Goal: Information Seeking & Learning: Learn about a topic

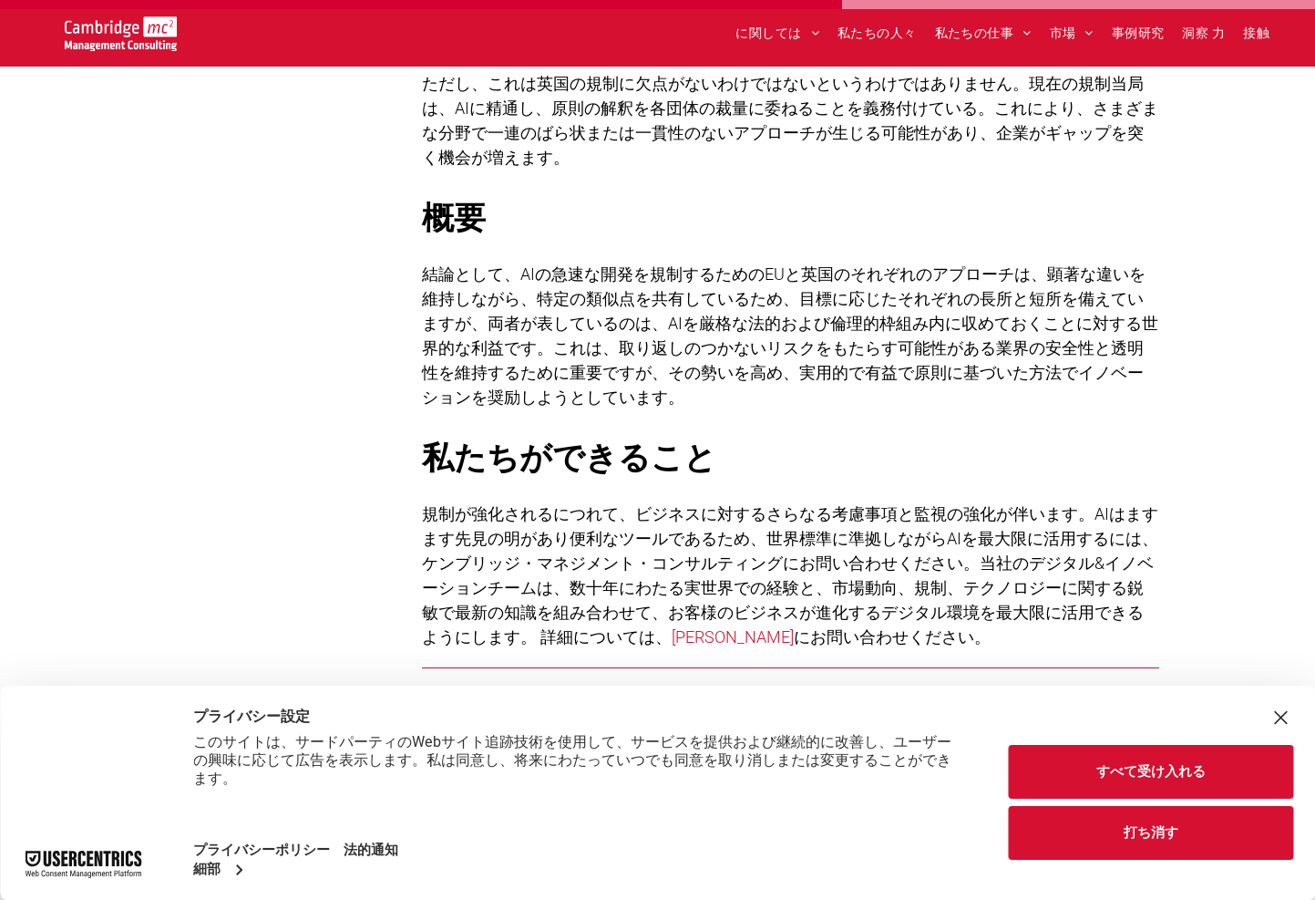
scroll to position [4375, 0]
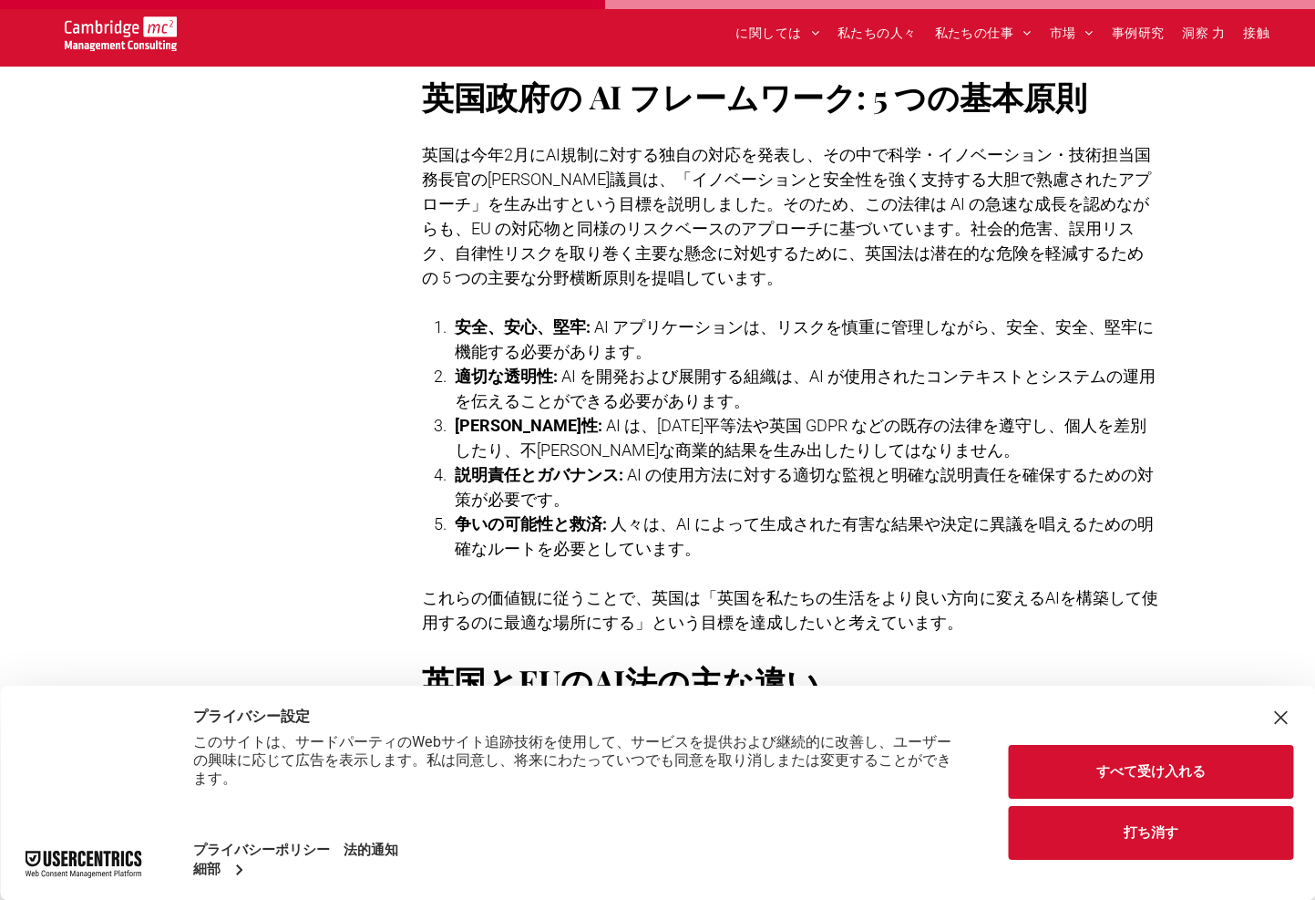
scroll to position [3099, 0]
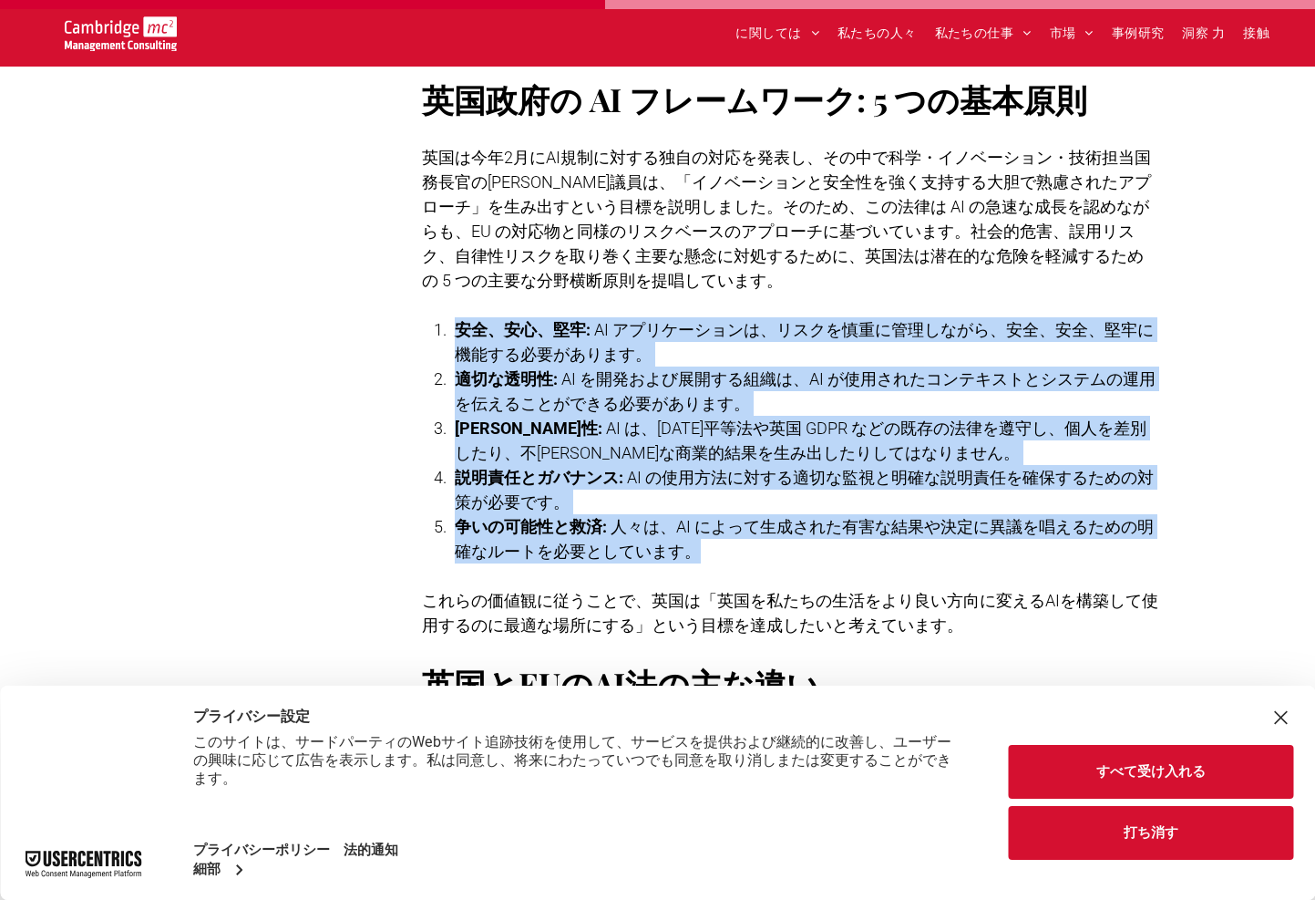
drag, startPoint x: 431, startPoint y: 401, endPoint x: 793, endPoint y: 623, distance: 424.7
click at [793, 563] on ol "安全、安心、堅牢: AI アプリケーションは、リスクを慎重に管理しながら、安全、安全、堅牢に機能する必要があります。 適切な透明性: AI を開発および展開す…" at bounding box center [790, 440] width 737 height 246
copy ol "安全、安心、堅牢: AI アプリケーションは、リスクを慎重に管理しながら、安全、安全、堅牢に機能する必要があります。 適切な透明性: AI を開発および展開す…"
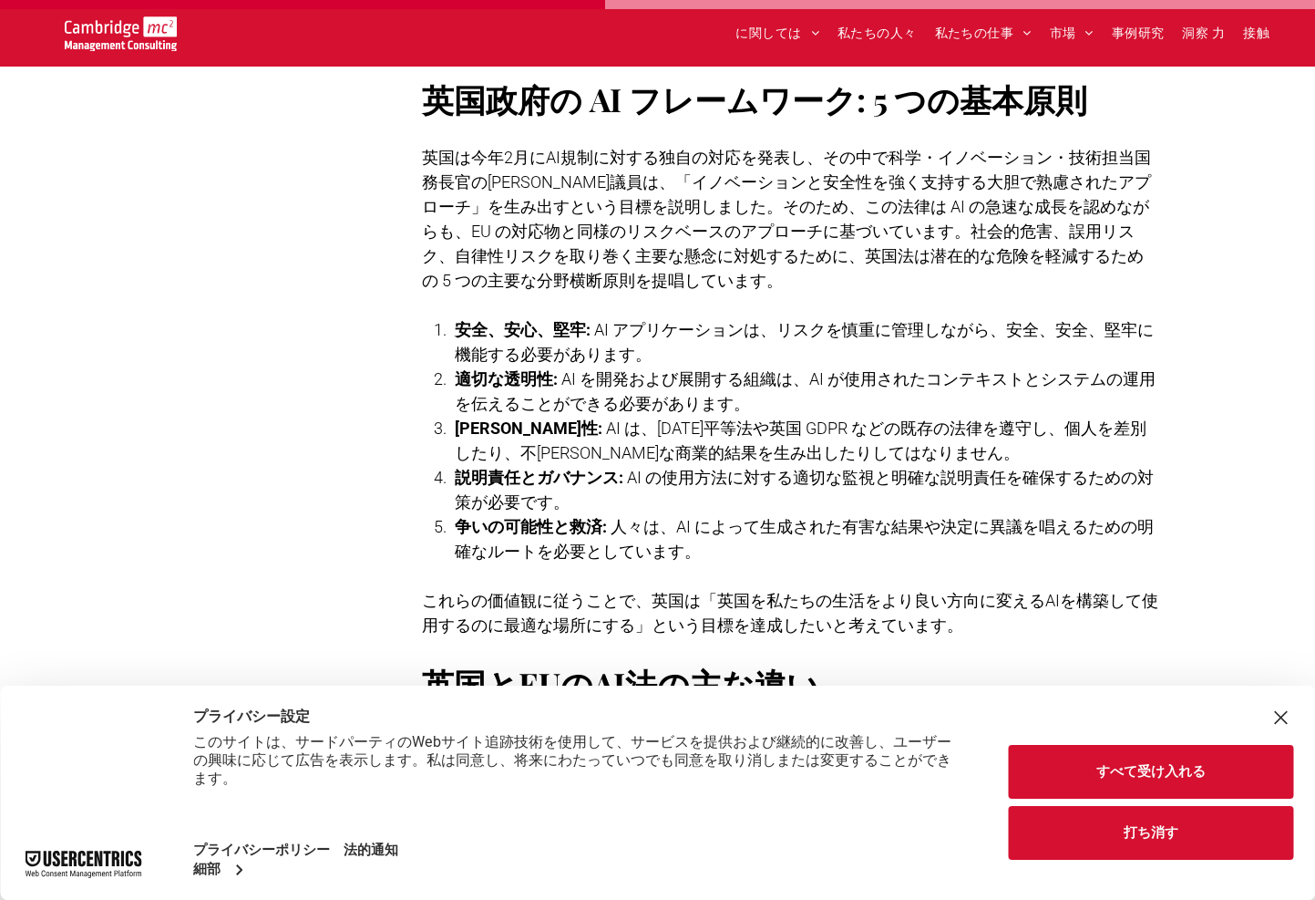
click at [422, 290] on span "英国は今年2月にAI規制に対する独自の対応を発表し、その中で科学・イノベーション・技術担当国務長官の[PERSON_NAME]議員は、「イノベーションと安全性…" at bounding box center [786, 219] width 729 height 142
click at [485, 413] on span "AI を開発および展開する組織は、AI が使用されたコンテキストとシステムの運用を伝えることができる必要があります。" at bounding box center [805, 391] width 701 height 44
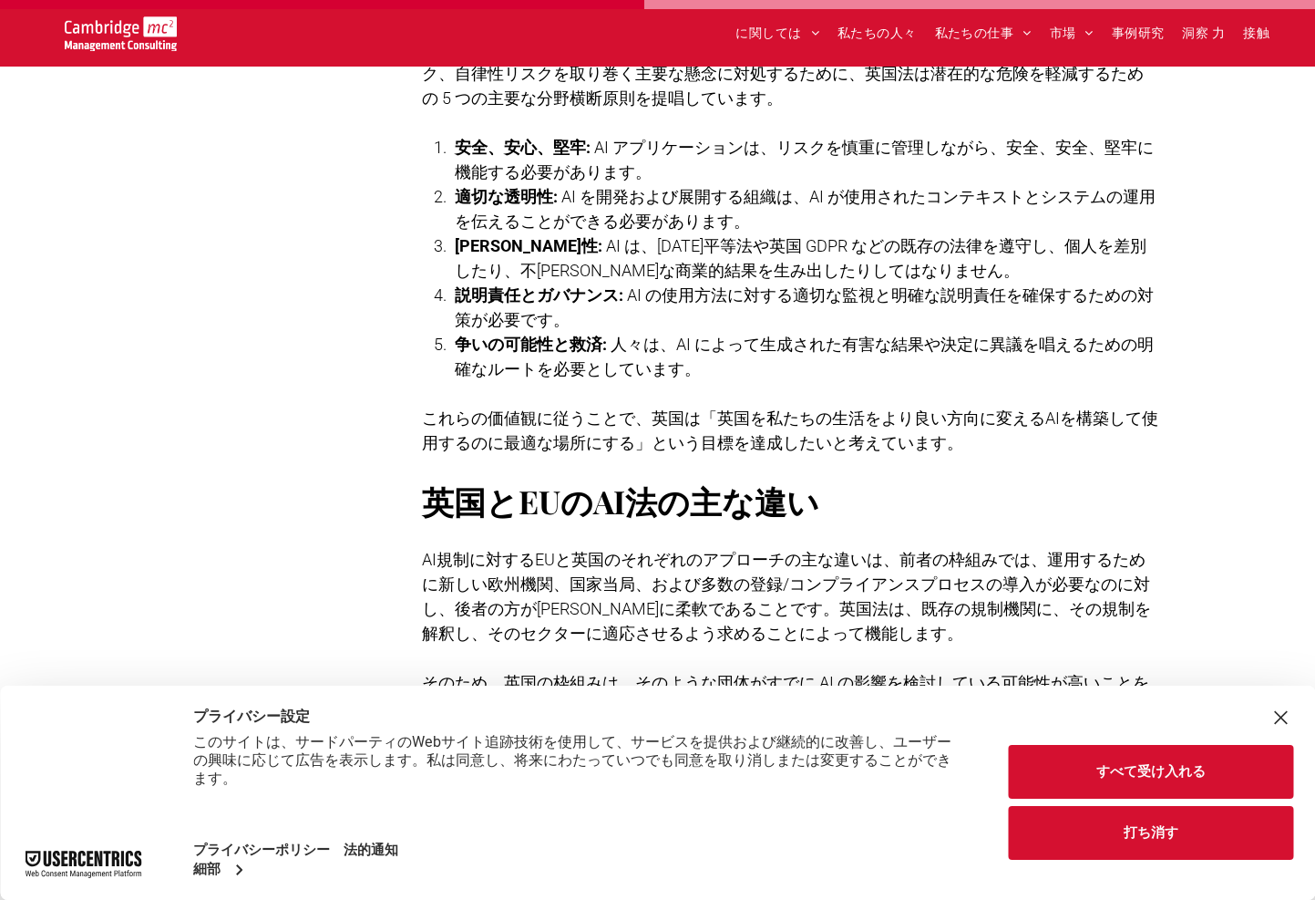
scroll to position [2825, 0]
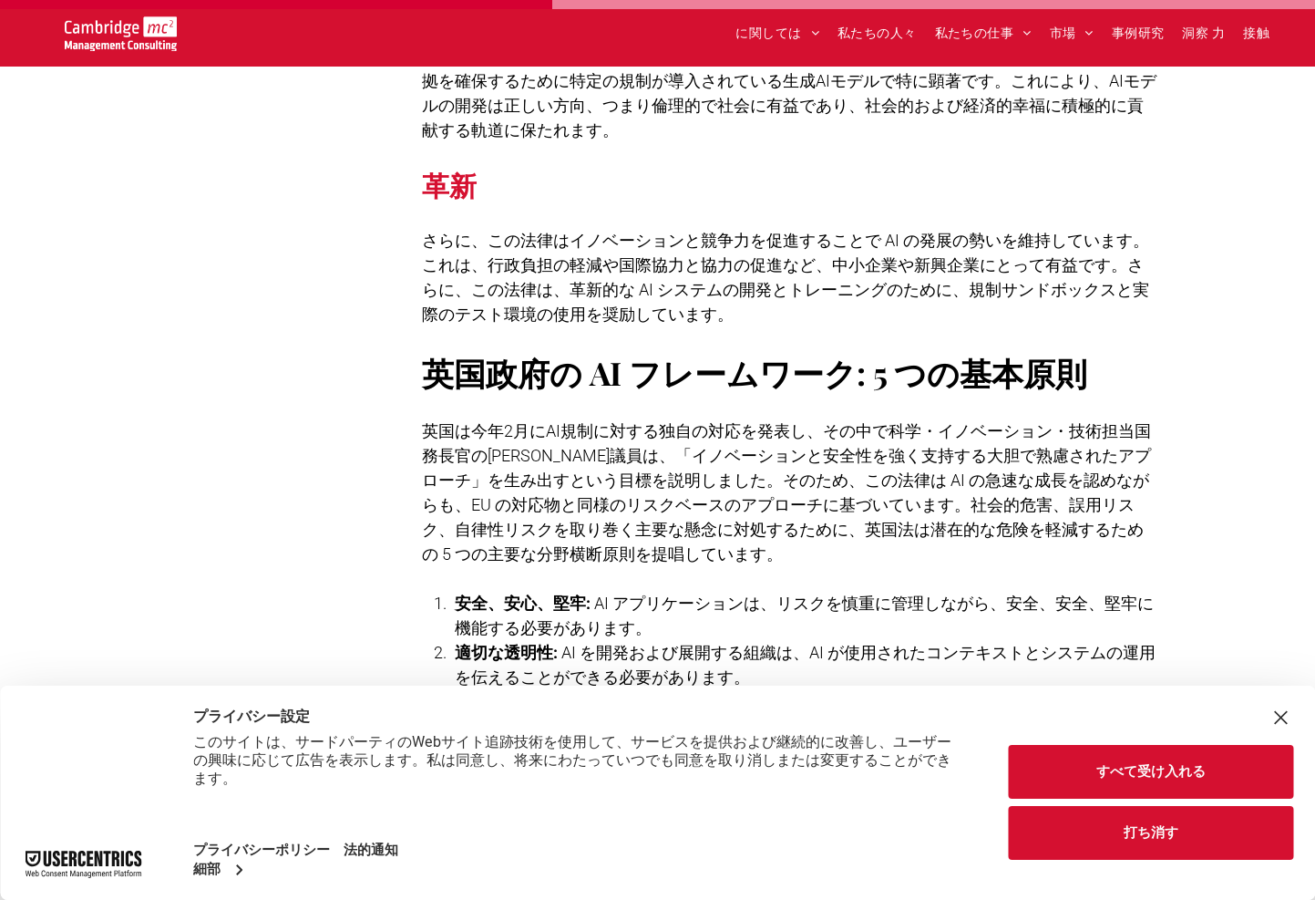
drag, startPoint x: 259, startPoint y: 261, endPoint x: 279, endPoint y: 241, distance: 28.4
drag, startPoint x: 316, startPoint y: 306, endPoint x: 385, endPoint y: 245, distance: 91.7
